Goal: Information Seeking & Learning: Learn about a topic

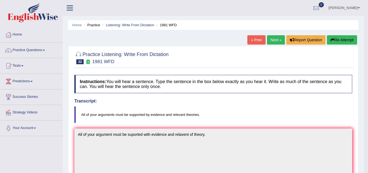
click at [275, 39] on link "Next »" at bounding box center [276, 39] width 18 height 9
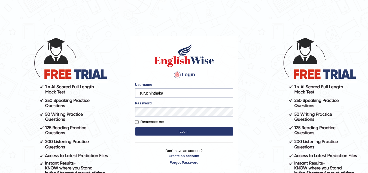
click at [165, 130] on button "Login" at bounding box center [184, 131] width 98 height 8
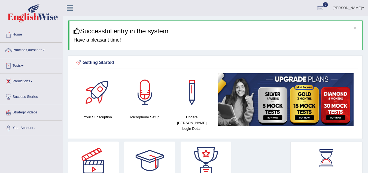
click at [41, 49] on link "Practice Questions" at bounding box center [31, 50] width 62 height 14
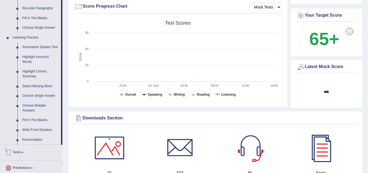
scroll to position [205, 0]
click at [40, 128] on link "Write From Dictation" at bounding box center [40, 130] width 41 height 10
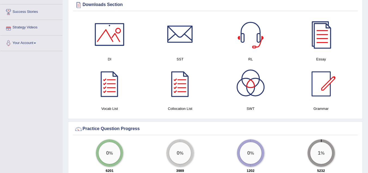
scroll to position [277, 0]
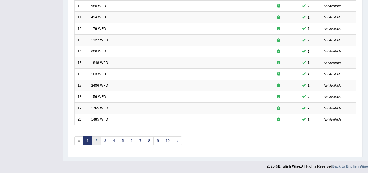
click at [97, 141] on link "2" at bounding box center [96, 140] width 9 height 9
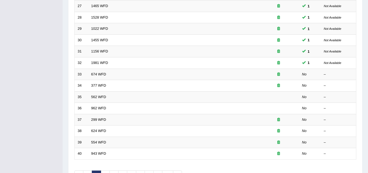
scroll to position [188, 0]
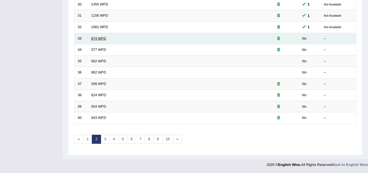
click at [99, 38] on link "674 WFD" at bounding box center [98, 38] width 15 height 4
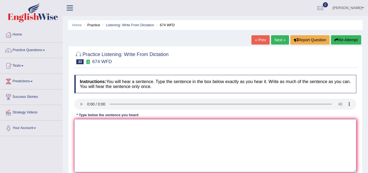
click at [89, 127] on textarea at bounding box center [215, 145] width 282 height 53
click at [86, 133] on textarea "on e ra fallen to" at bounding box center [215, 145] width 282 height 53
click at [112, 127] on textarea "on e ra fallen to" at bounding box center [215, 145] width 282 height 53
click at [121, 133] on textarea "on e ra fallen to On an employement rate fallen to" at bounding box center [215, 145] width 282 height 53
click at [109, 123] on textarea "on e ra fallen to On an employement rate has fallen to" at bounding box center [215, 145] width 282 height 53
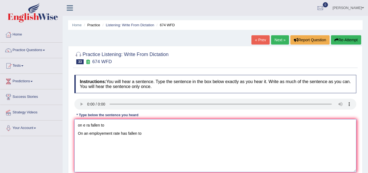
click at [107, 126] on textarea "on e ra fallen to On an employement rate has fallen to" at bounding box center [215, 145] width 282 height 53
click at [88, 133] on textarea "on e ra fallen to a lawet rate in years On an employement rate has fallen to" at bounding box center [215, 145] width 282 height 53
click at [143, 134] on textarea "on e ra fallen to a lawet rate in years On employement rate has fallen to" at bounding box center [215, 145] width 282 height 53
click at [85, 133] on textarea "on e ra fallen to a lawet rate in years On employement rate has fallen to lawes…" at bounding box center [215, 145] width 282 height 53
click at [140, 133] on textarea "on e ra fallen to a lawet rate in years On unemployement rate has fallen to law…" at bounding box center [215, 145] width 282 height 53
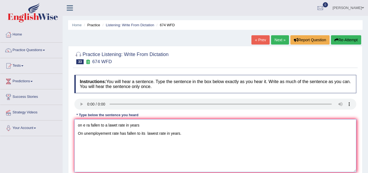
drag, startPoint x: 144, startPoint y: 125, endPoint x: 56, endPoint y: 118, distance: 88.0
click at [56, 118] on div "Toggle navigation Home Practice Questions Speaking Practice Read Aloud Repeat S…" at bounding box center [184, 142] width 368 height 284
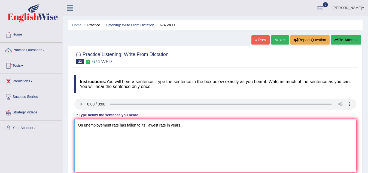
drag, startPoint x: 88, startPoint y: 133, endPoint x: 70, endPoint y: 135, distance: 18.6
click at [70, 135] on div "Practice Listening: Write From Dictation 33 674 WFD Instructions: You will hear…" at bounding box center [215, 118] width 295 height 145
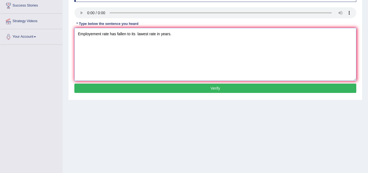
scroll to position [92, 0]
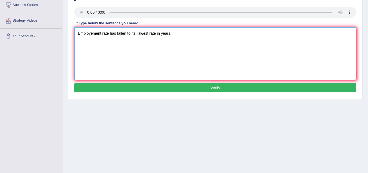
type textarea "Employement rate has fallen to its lawest rate in years."
click at [137, 91] on button "Verify" at bounding box center [215, 87] width 282 height 9
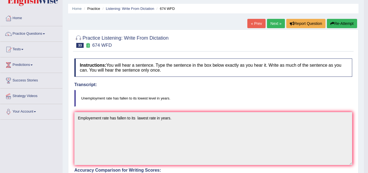
scroll to position [16, 0]
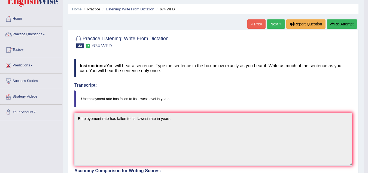
click at [274, 24] on link "Next »" at bounding box center [276, 23] width 18 height 9
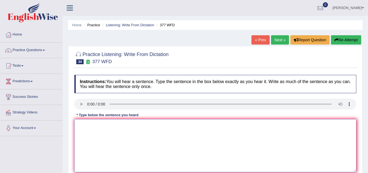
click at [97, 125] on textarea at bounding box center [215, 145] width 282 height 53
click at [119, 122] on textarea "the department has" at bounding box center [215, 145] width 282 height 53
click at [79, 125] on textarea "the department has higher propotion rate of graduation student." at bounding box center [215, 145] width 282 height 53
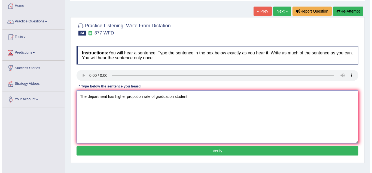
scroll to position [29, 0]
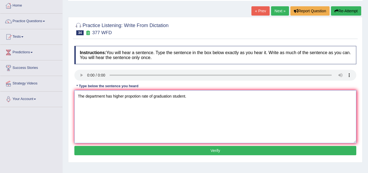
type textarea "The department has higher propotion rate of graduation student."
click at [196, 150] on button "Verify" at bounding box center [215, 150] width 282 height 9
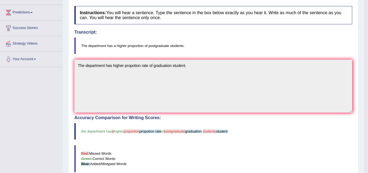
scroll to position [0, 0]
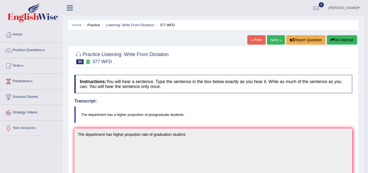
click at [276, 39] on link "Next »" at bounding box center [276, 39] width 18 height 9
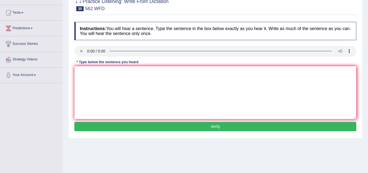
scroll to position [53, 0]
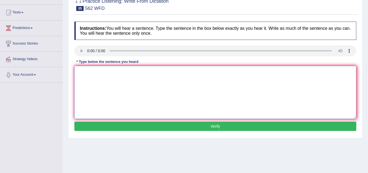
click at [87, 74] on textarea at bounding box center [215, 92] width 282 height 53
click at [110, 73] on textarea "th gap between red and" at bounding box center [215, 92] width 282 height 53
click at [118, 73] on textarea "th gap between red and" at bounding box center [215, 92] width 282 height 53
click at [79, 71] on textarea "th gap between red and not decreased." at bounding box center [215, 92] width 282 height 53
type textarea "Th gap between red and not decreased."
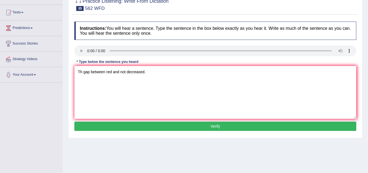
scroll to position [110, 0]
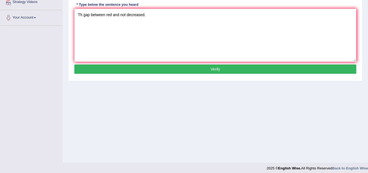
click at [123, 68] on button "Verify" at bounding box center [215, 68] width 282 height 9
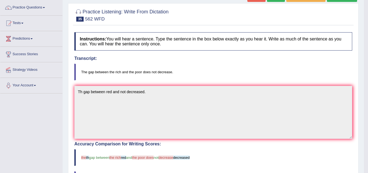
scroll to position [38, 0]
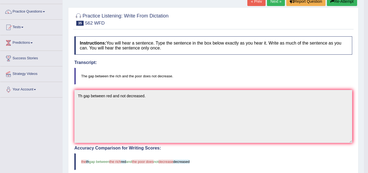
click at [349, 5] on button "Re-Attempt" at bounding box center [342, 1] width 30 height 9
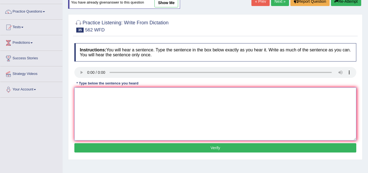
click at [93, 94] on textarea at bounding box center [215, 113] width 282 height 53
type textarea "The gap between rich and poor does not increased."
click at [163, 147] on button "Verify" at bounding box center [215, 147] width 282 height 9
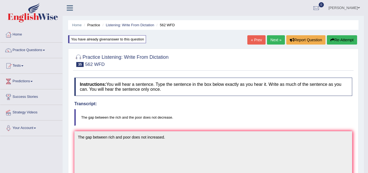
click at [271, 42] on link "Next »" at bounding box center [276, 39] width 18 height 9
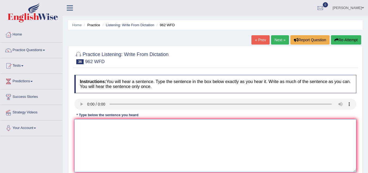
click at [89, 128] on textarea at bounding box center [215, 145] width 282 height 53
click at [78, 125] on textarea "if you have any quest abot the exam please raise your hand." at bounding box center [215, 145] width 282 height 53
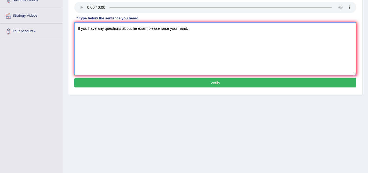
scroll to position [97, 0]
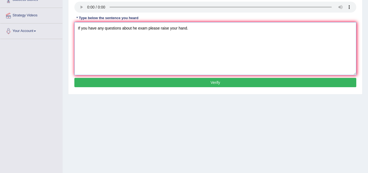
type textarea "If you have any questions about he exam please raise your hand."
click at [209, 82] on button "Verify" at bounding box center [215, 82] width 282 height 9
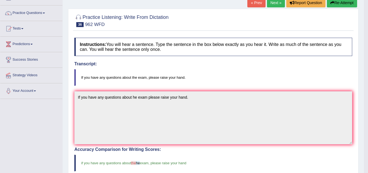
scroll to position [28, 0]
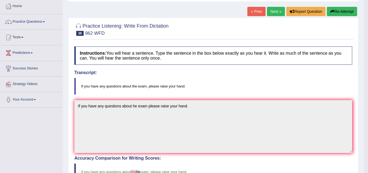
click at [276, 10] on link "Next »" at bounding box center [276, 11] width 18 height 9
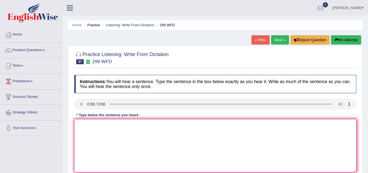
click at [96, 122] on textarea at bounding box center [215, 145] width 282 height 53
click at [161, 124] on textarea "the sudent repren will be visiting the classroom" at bounding box center [215, 145] width 282 height 53
click at [79, 125] on textarea "the sudent repren will be visiting the classes with boarding forsm" at bounding box center [215, 145] width 282 height 53
click at [203, 123] on textarea "The student representators will be visiting the classes with boarding forsm" at bounding box center [215, 145] width 282 height 53
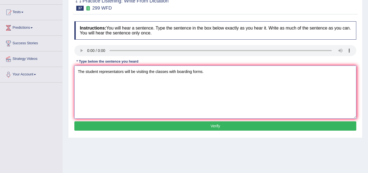
scroll to position [54, 0]
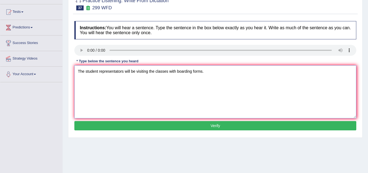
type textarea "The student representators will be visiting the classes with boarding forms."
click at [241, 127] on button "Verify" at bounding box center [215, 125] width 282 height 9
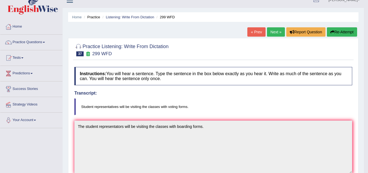
scroll to position [0, 0]
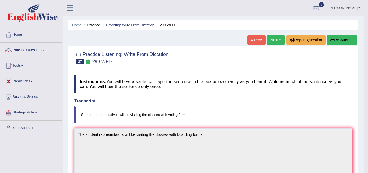
click at [276, 39] on link "Next »" at bounding box center [276, 39] width 18 height 9
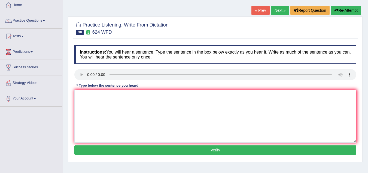
scroll to position [30, 0]
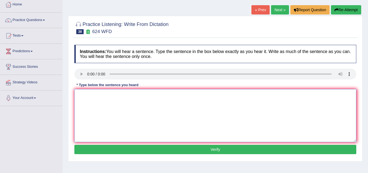
click at [98, 102] on textarea at bounding box center [215, 115] width 282 height 53
click at [115, 99] on textarea "our courses" at bounding box center [215, 115] width 282 height 53
click at [130, 95] on textarea "our courses helped to increase" at bounding box center [215, 115] width 282 height 53
click at [136, 95] on textarea "our courses helped to ipmoved" at bounding box center [215, 115] width 282 height 53
click at [135, 93] on textarea "our courses helped to ipmoved" at bounding box center [215, 115] width 282 height 53
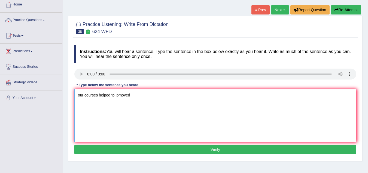
click at [135, 95] on textarea "our courses helped to ipmoved" at bounding box center [215, 115] width 282 height 53
click at [179, 94] on textarea "our courses helped to ipmoved critical thinking and" at bounding box center [215, 115] width 282 height 53
click at [183, 95] on textarea "our courses helped to ipmoved critical thinking and" at bounding box center [215, 115] width 282 height 53
click at [189, 93] on textarea "Our courses helped to improved critical thinking and learning skils" at bounding box center [215, 115] width 282 height 53
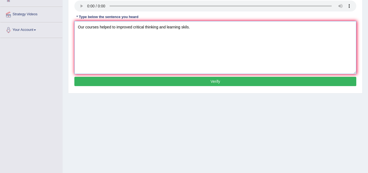
scroll to position [106, 0]
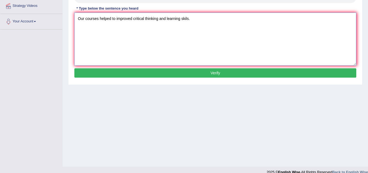
type textarea "Our courses helped to improved critical thinking and learning skils."
click at [215, 75] on button "Verify" at bounding box center [215, 72] width 282 height 9
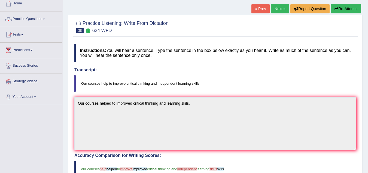
scroll to position [31, 0]
click at [280, 9] on link "Next »" at bounding box center [280, 8] width 18 height 9
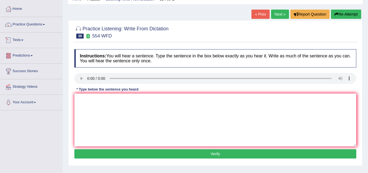
scroll to position [26, 0]
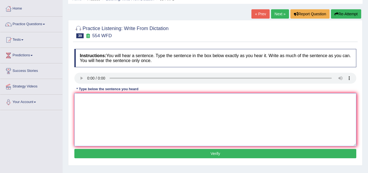
click at [96, 102] on textarea at bounding box center [215, 119] width 282 height 53
click at [80, 99] on textarea "we r able to work on a team" at bounding box center [215, 119] width 282 height 53
click at [133, 101] on textarea "We are able to work on a team" at bounding box center [215, 119] width 282 height 53
click at [92, 100] on textarea "We are able to work on a team." at bounding box center [215, 119] width 282 height 53
type textarea "We are able to work on a team."
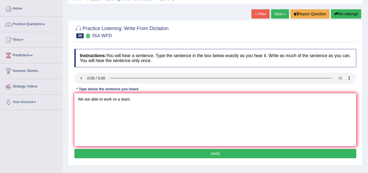
click at [216, 152] on button "Verify" at bounding box center [215, 153] width 282 height 9
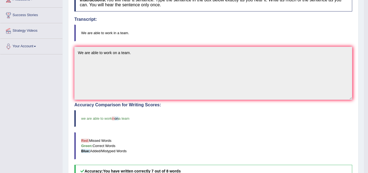
scroll to position [0, 0]
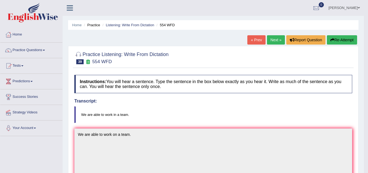
click at [273, 40] on link "Next »" at bounding box center [276, 39] width 18 height 9
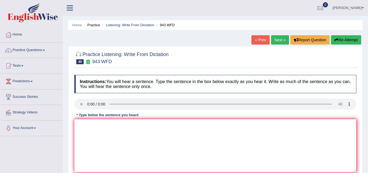
click at [90, 116] on div "* Type below the sentence you heard" at bounding box center [107, 114] width 66 height 5
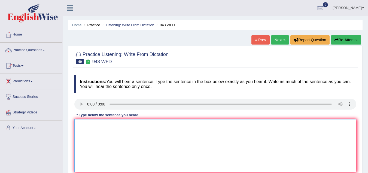
click at [91, 120] on textarea at bounding box center [215, 145] width 282 height 53
type textarea "farming methode are"
